Goal: Use online tool/utility

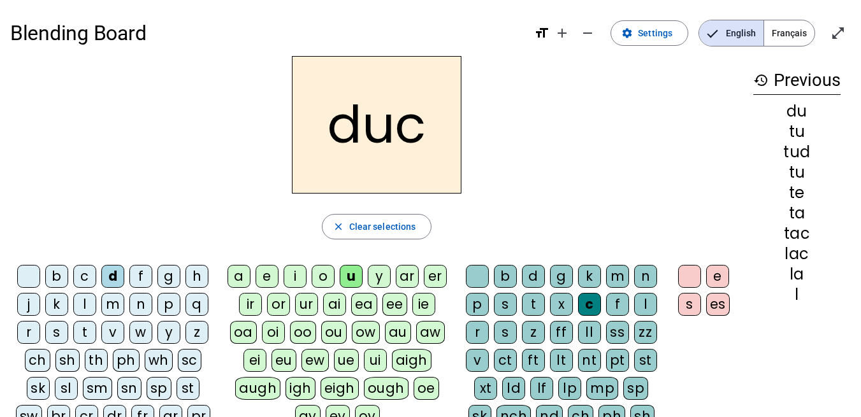
scroll to position [34, 0]
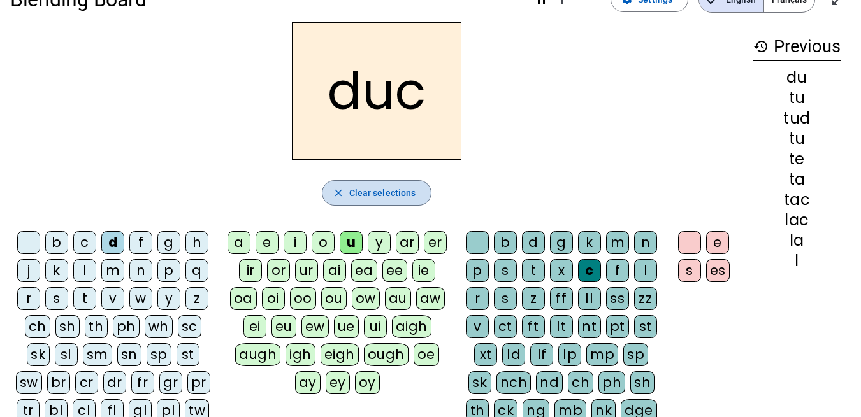
click at [375, 185] on span "Clear selections" at bounding box center [382, 192] width 67 height 15
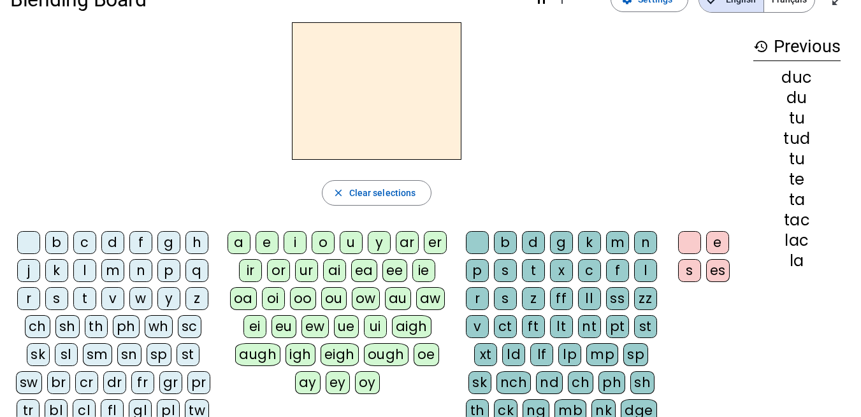
click at [85, 268] on div "l" at bounding box center [84, 270] width 23 height 23
click at [236, 250] on div "a" at bounding box center [238, 242] width 23 height 23
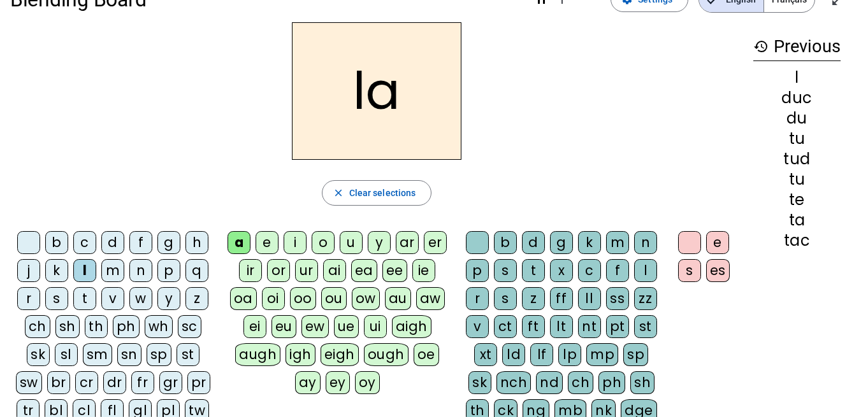
click at [586, 273] on div "c" at bounding box center [589, 270] width 23 height 23
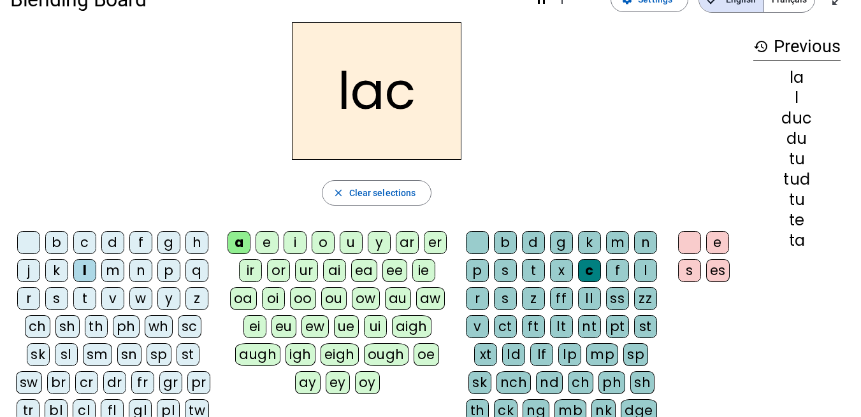
click at [84, 296] on div "t" at bounding box center [84, 298] width 23 height 23
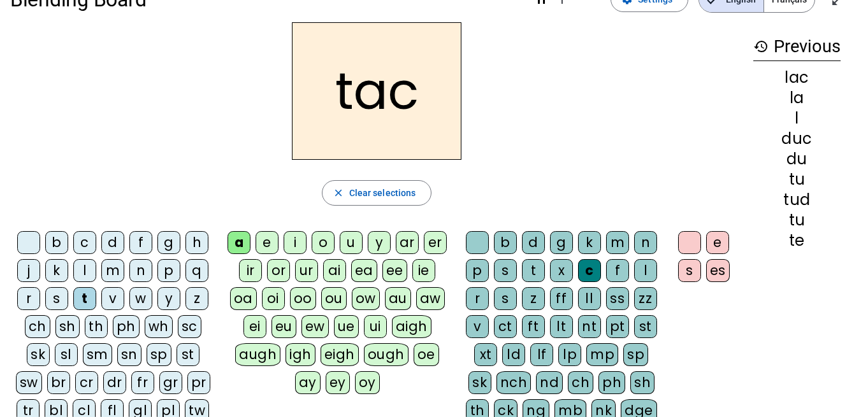
click at [404, 110] on h2 "tac" at bounding box center [376, 91] width 169 height 138
click at [469, 247] on div at bounding box center [477, 242] width 23 height 23
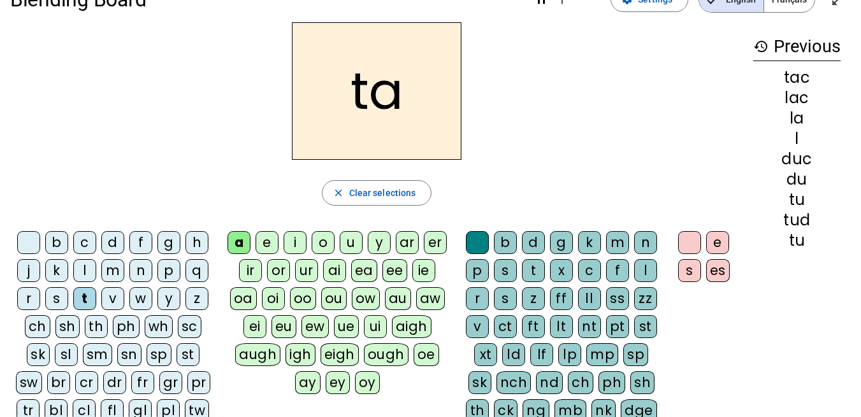
click at [266, 243] on div "e" at bounding box center [266, 242] width 23 height 23
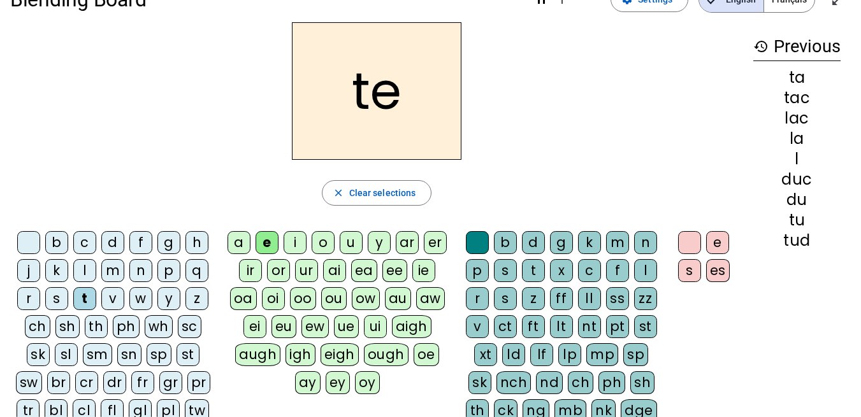
click at [348, 240] on div "u" at bounding box center [351, 242] width 23 height 23
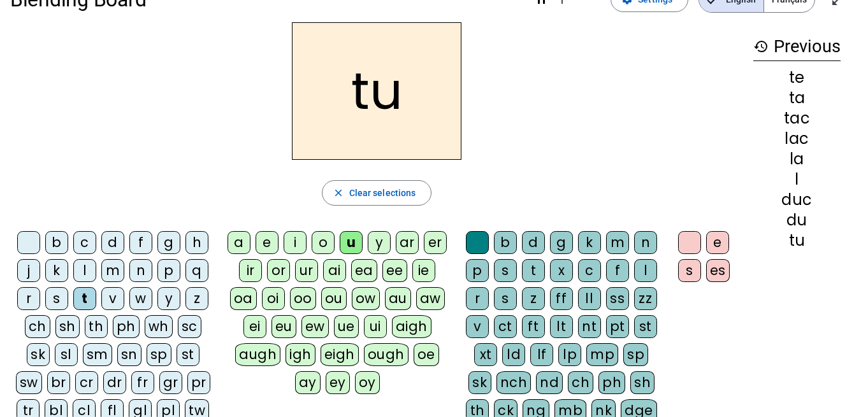
click at [109, 240] on div "d" at bounding box center [112, 242] width 23 height 23
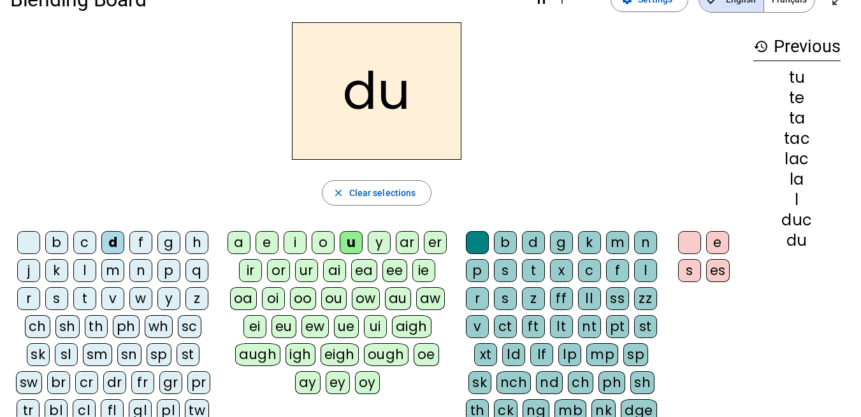
click at [582, 268] on div "c" at bounding box center [589, 270] width 23 height 23
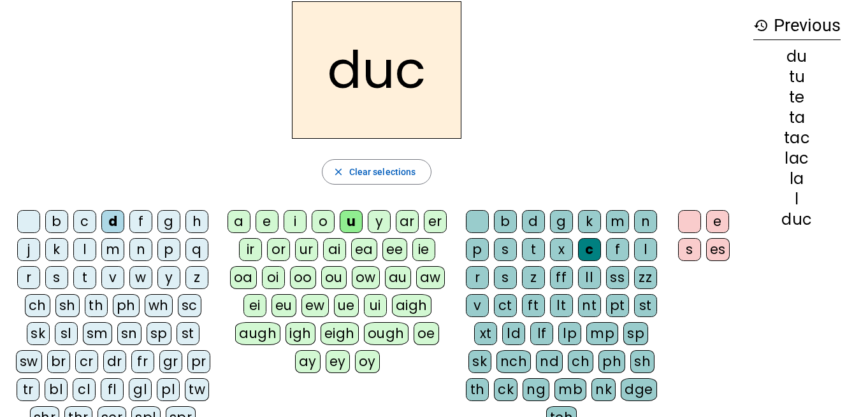
scroll to position [62, 0]
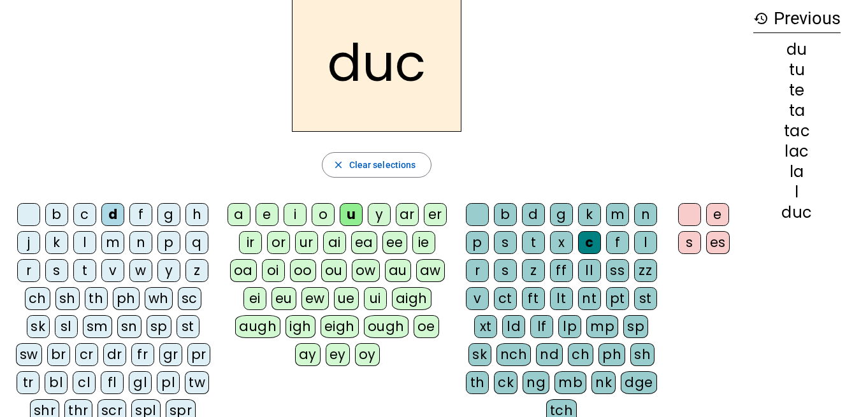
click at [589, 225] on div "k" at bounding box center [589, 214] width 23 height 23
click at [589, 222] on div "k" at bounding box center [589, 214] width 23 height 23
click at [588, 220] on div "k" at bounding box center [589, 214] width 23 height 23
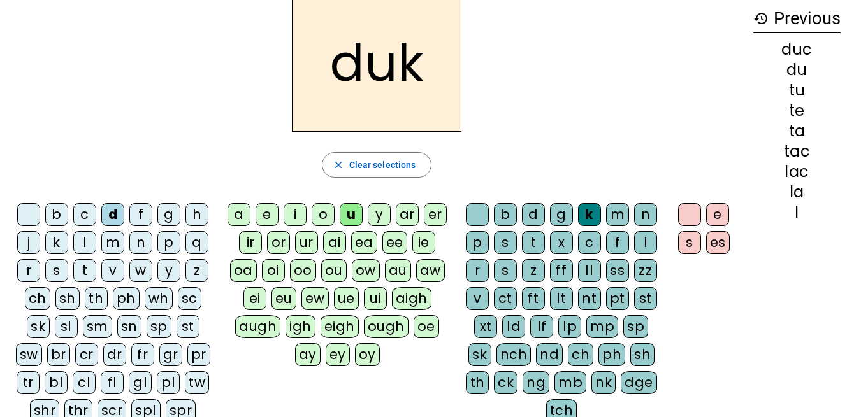
click at [588, 219] on div "k" at bounding box center [589, 214] width 23 height 23
click at [585, 245] on div "c" at bounding box center [589, 242] width 23 height 23
